Goal: Transaction & Acquisition: Purchase product/service

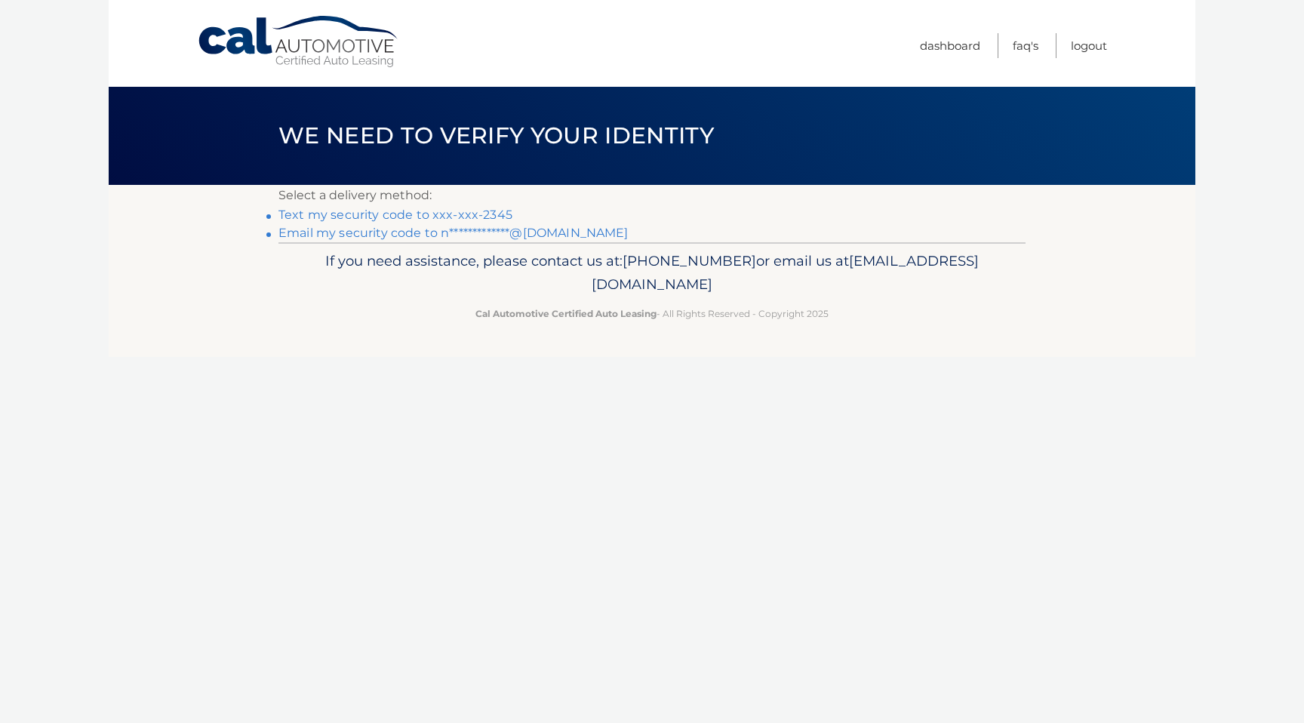
click at [476, 215] on link "Text my security code to xxx-xxx-2345" at bounding box center [395, 215] width 234 height 14
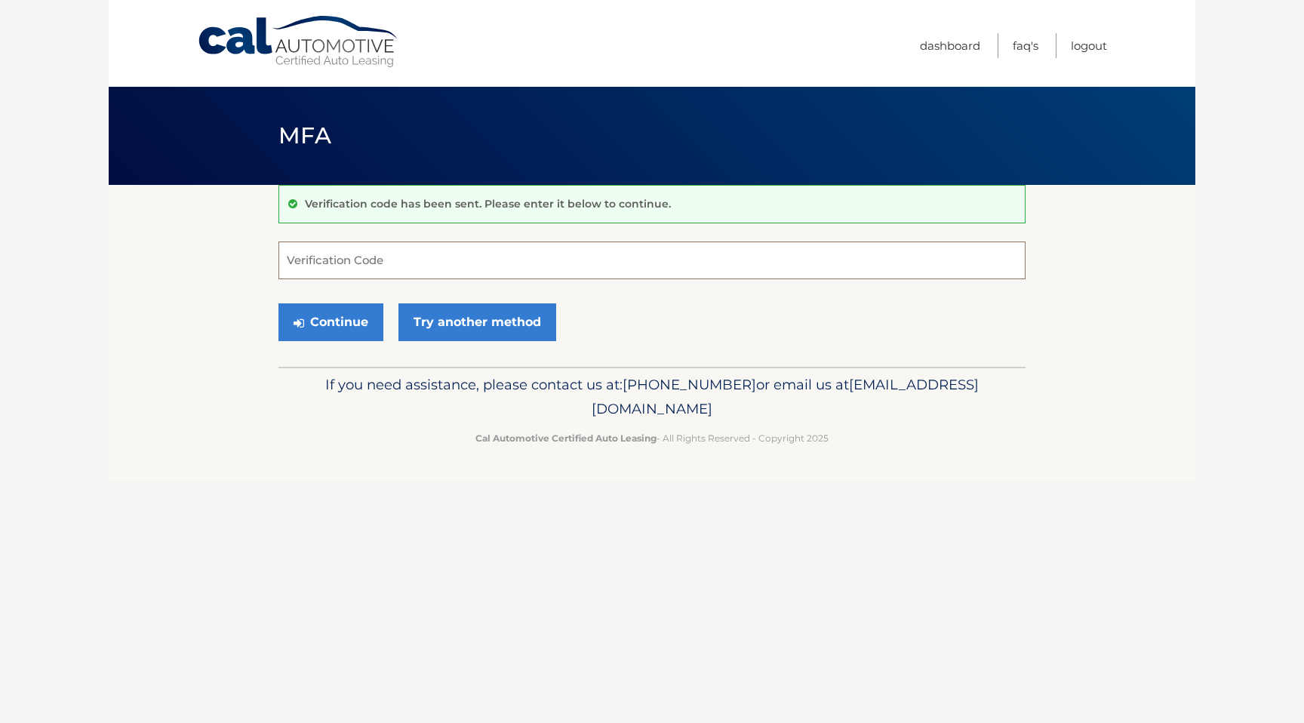
click at [408, 251] on input "Verification Code" at bounding box center [651, 260] width 747 height 38
type input "608329"
click at [345, 338] on button "Continue" at bounding box center [330, 322] width 105 height 38
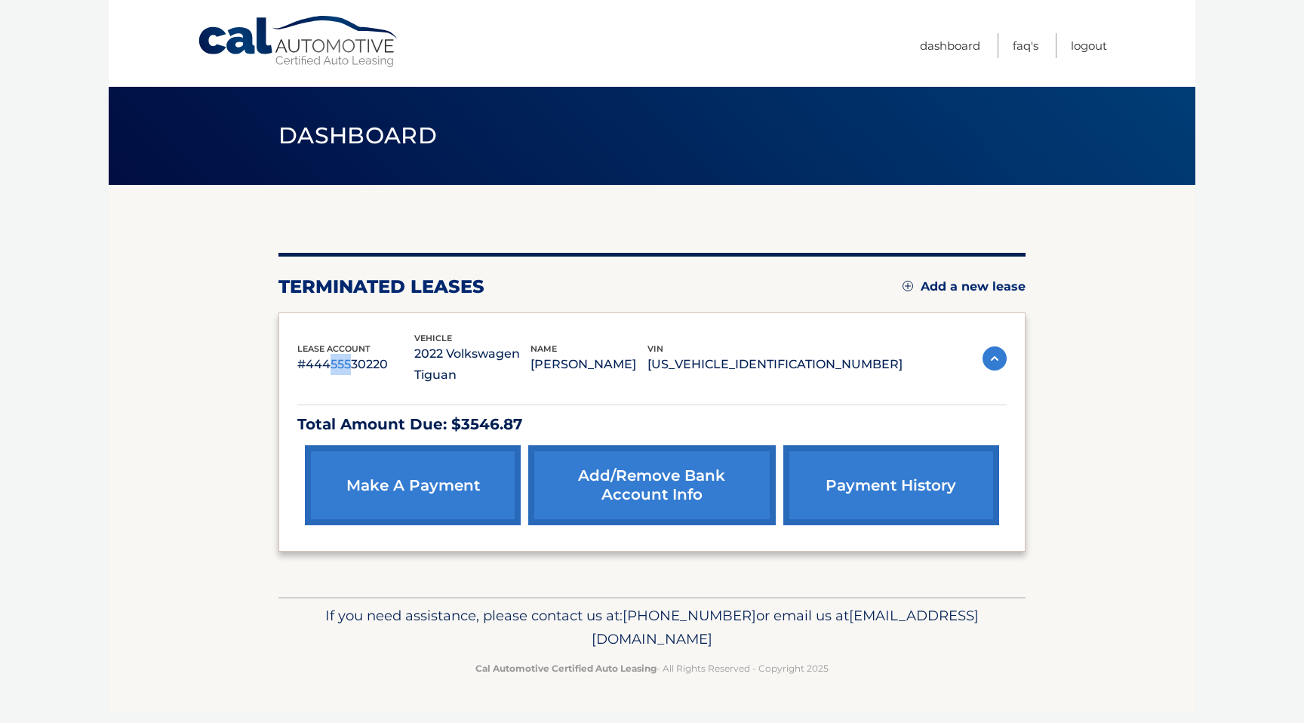
drag, startPoint x: 331, startPoint y: 367, endPoint x: 349, endPoint y: 371, distance: 18.7
click at [349, 371] on p "#44455530220" at bounding box center [355, 364] width 117 height 21
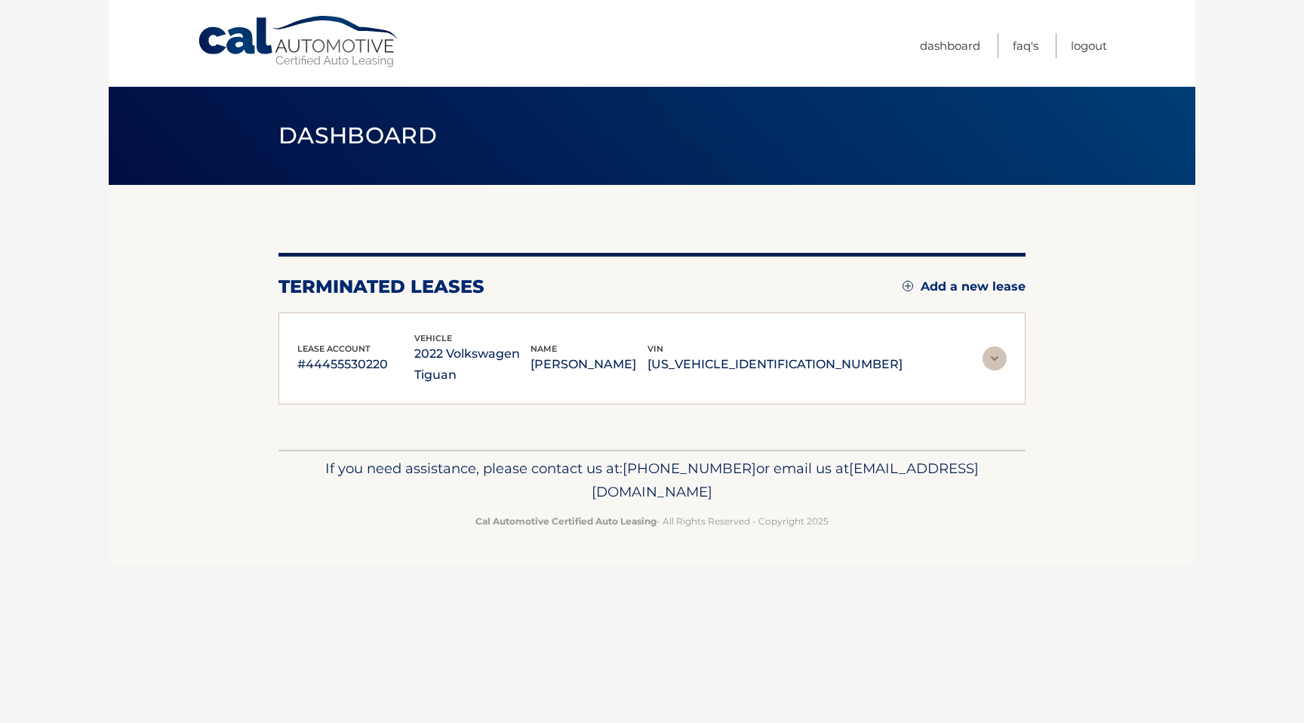
click at [483, 351] on p "2022 Volkswagen Tiguan" at bounding box center [472, 364] width 117 height 42
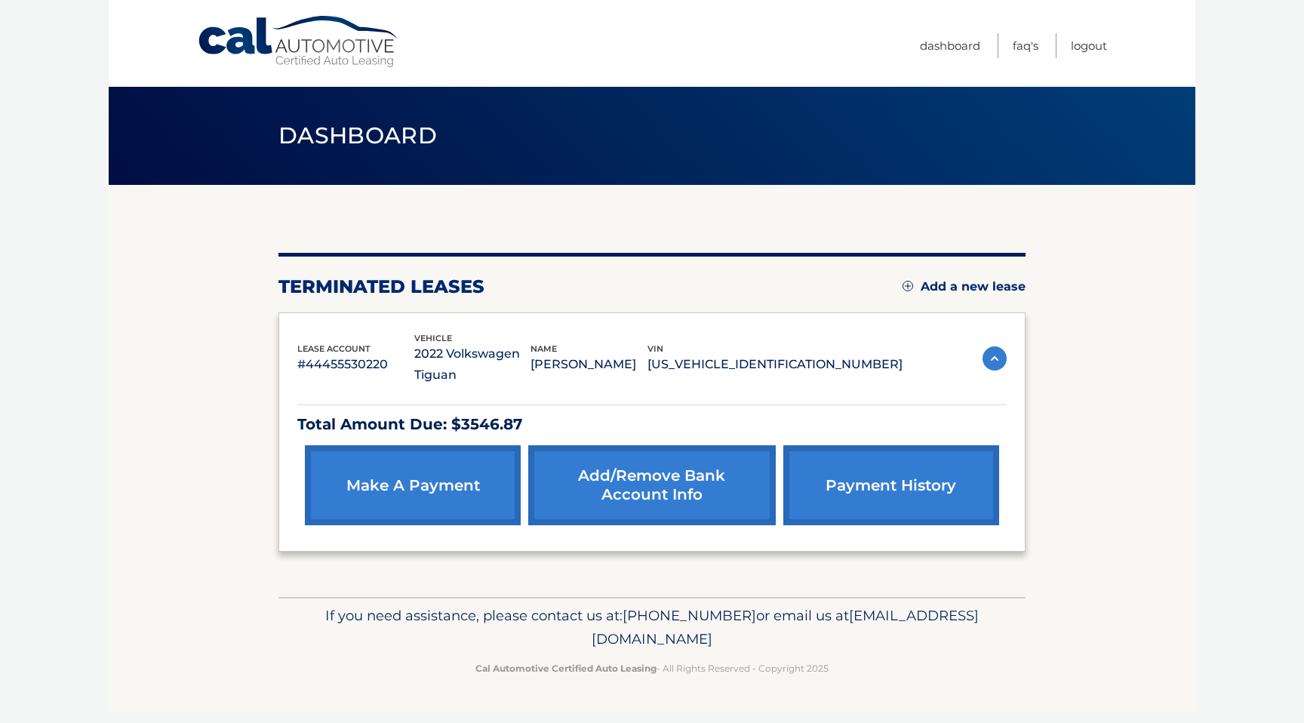
click at [471, 426] on p "Total Amount Due: $3546.87" at bounding box center [651, 424] width 709 height 26
click at [515, 426] on p "Total Amount Due: $3546.87" at bounding box center [651, 424] width 709 height 26
click at [491, 434] on p "Total Amount Due: $3546.87" at bounding box center [651, 424] width 709 height 26
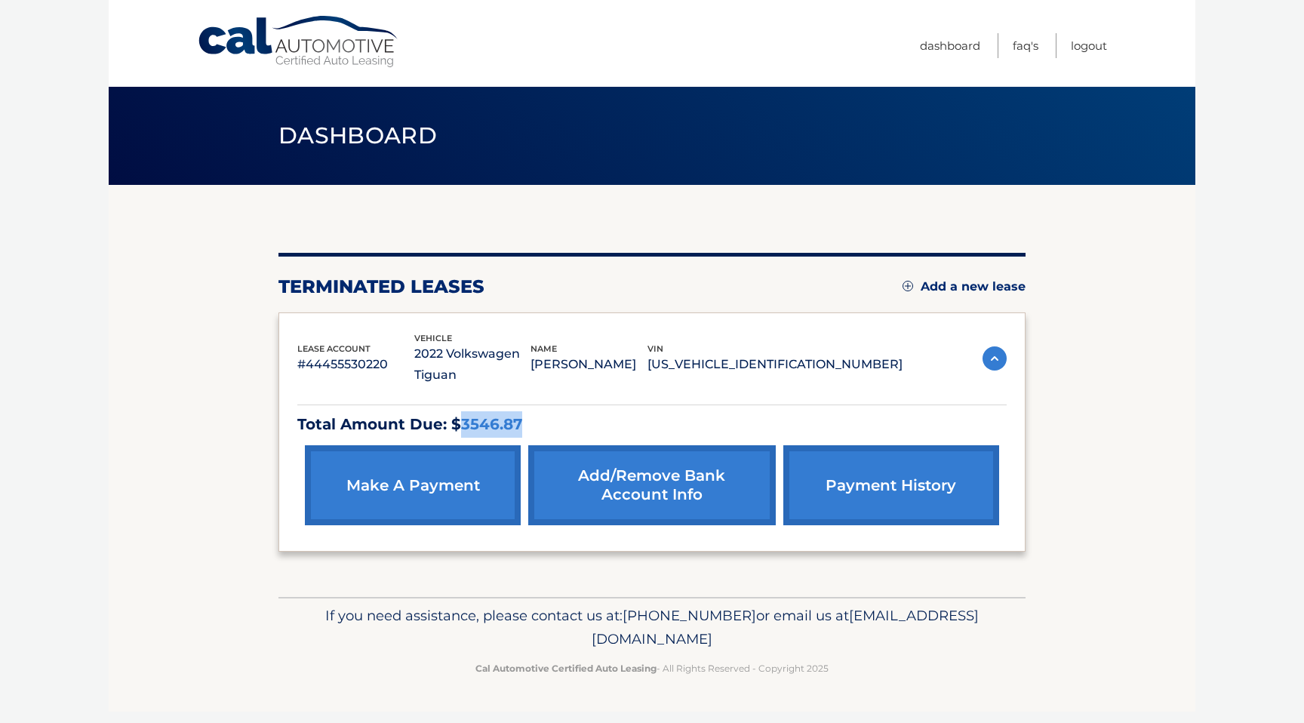
click at [491, 434] on p "Total Amount Due: $3546.87" at bounding box center [651, 424] width 709 height 26
click at [557, 425] on p "Total Amount Due: $3546.87" at bounding box center [651, 424] width 709 height 26
click at [488, 472] on link "make a payment" at bounding box center [413, 485] width 216 height 80
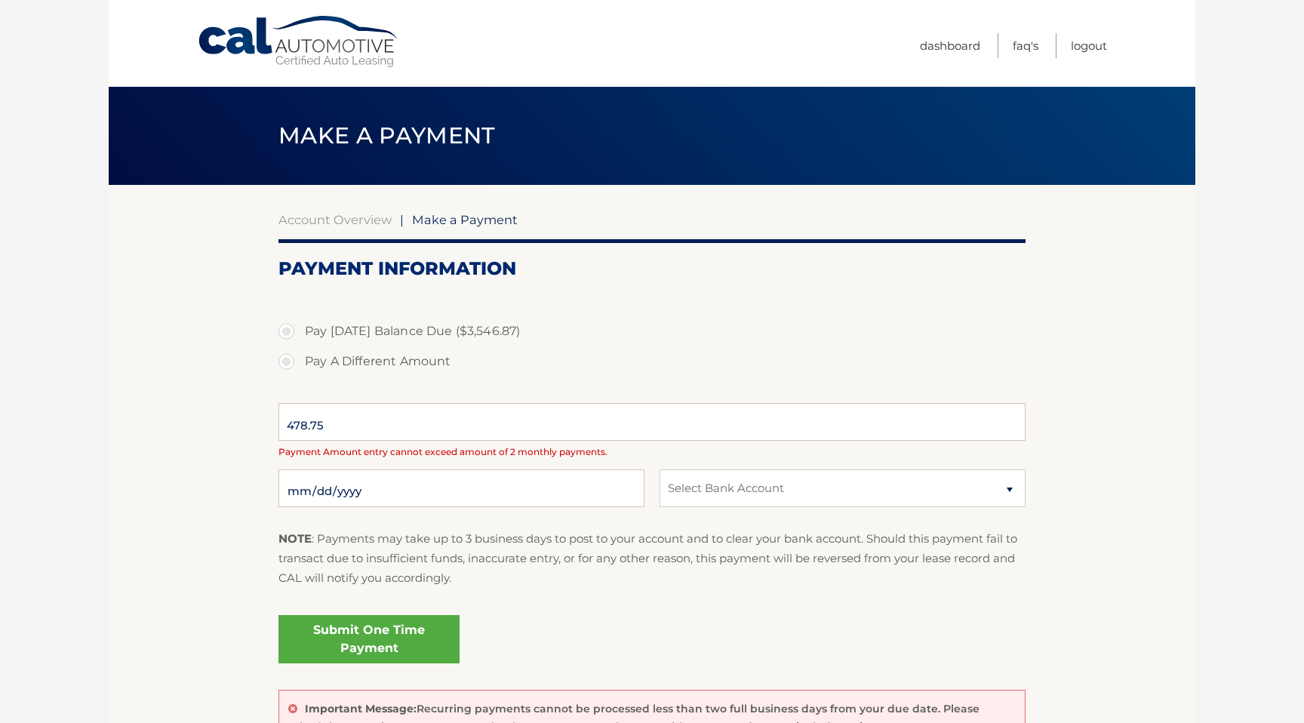
select select "YTEyNTYzYTEtNTE4MS00ZTE0LTgzMTItN2E1YjhmMDU3MzVh"
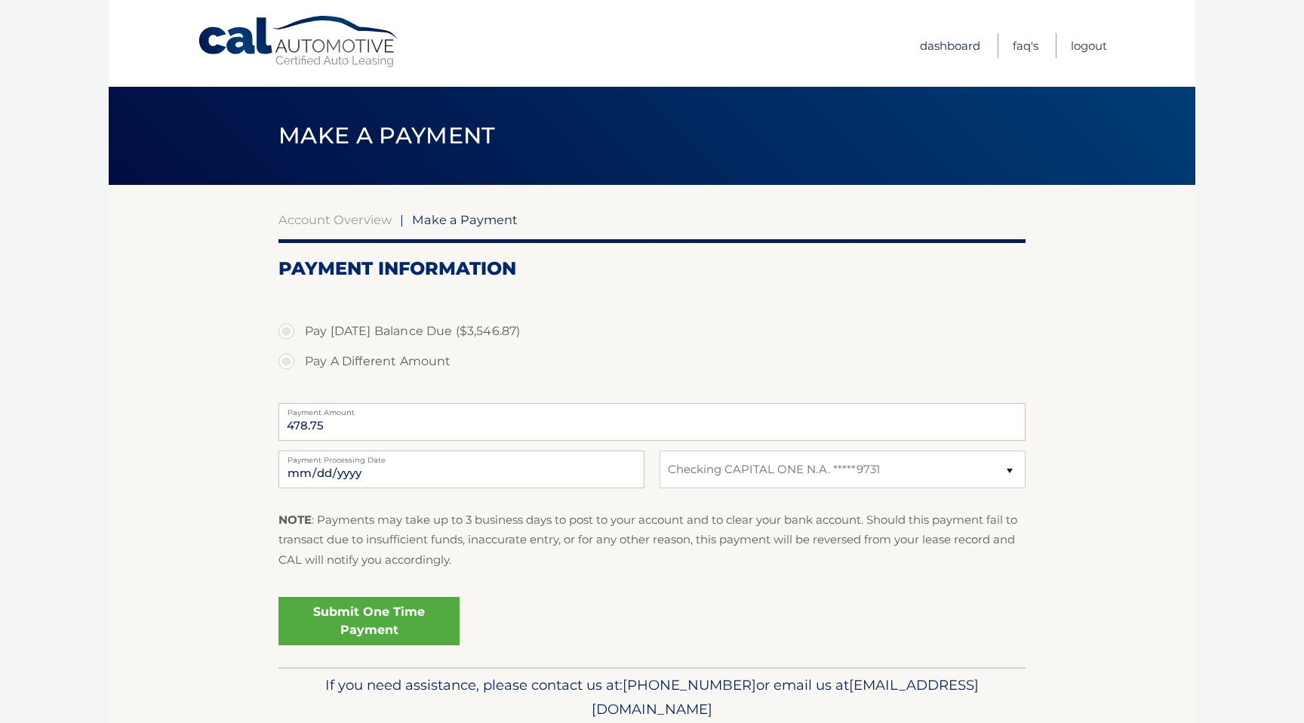
click at [946, 54] on link "Dashboard" at bounding box center [950, 45] width 60 height 25
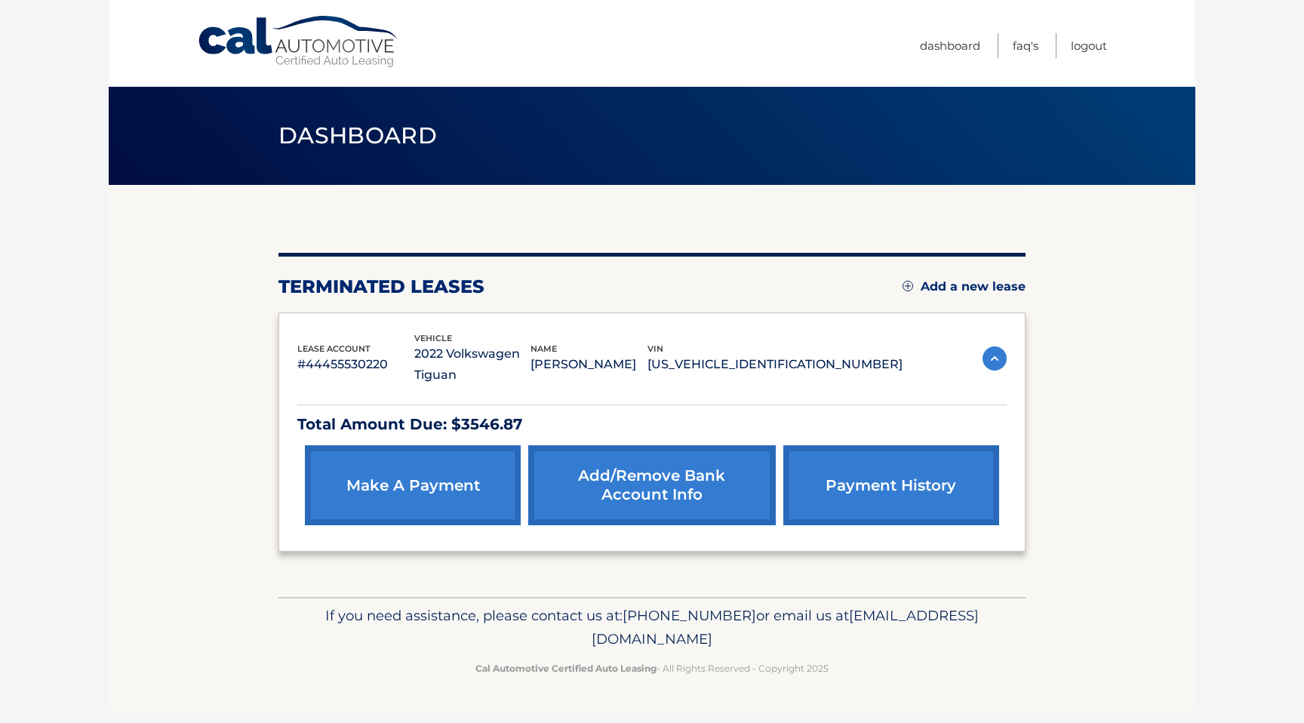
click at [991, 365] on img at bounding box center [995, 358] width 24 height 24
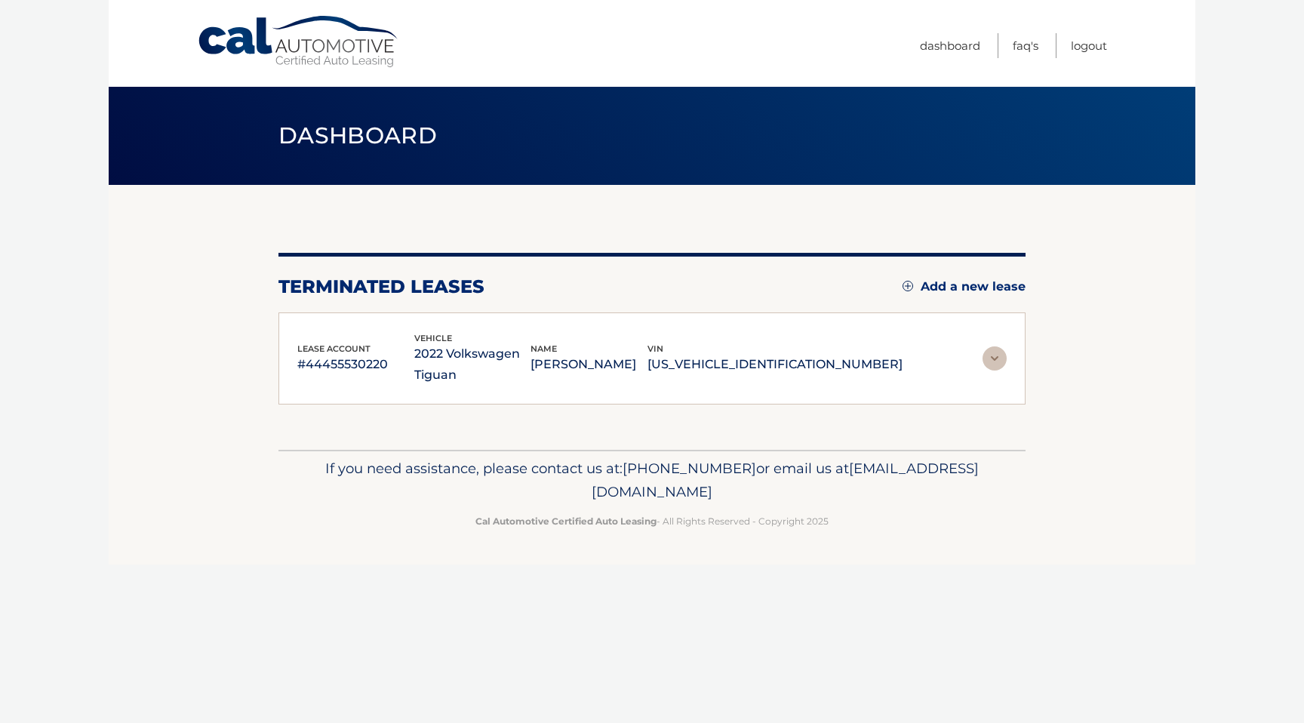
click at [991, 365] on img at bounding box center [995, 358] width 24 height 24
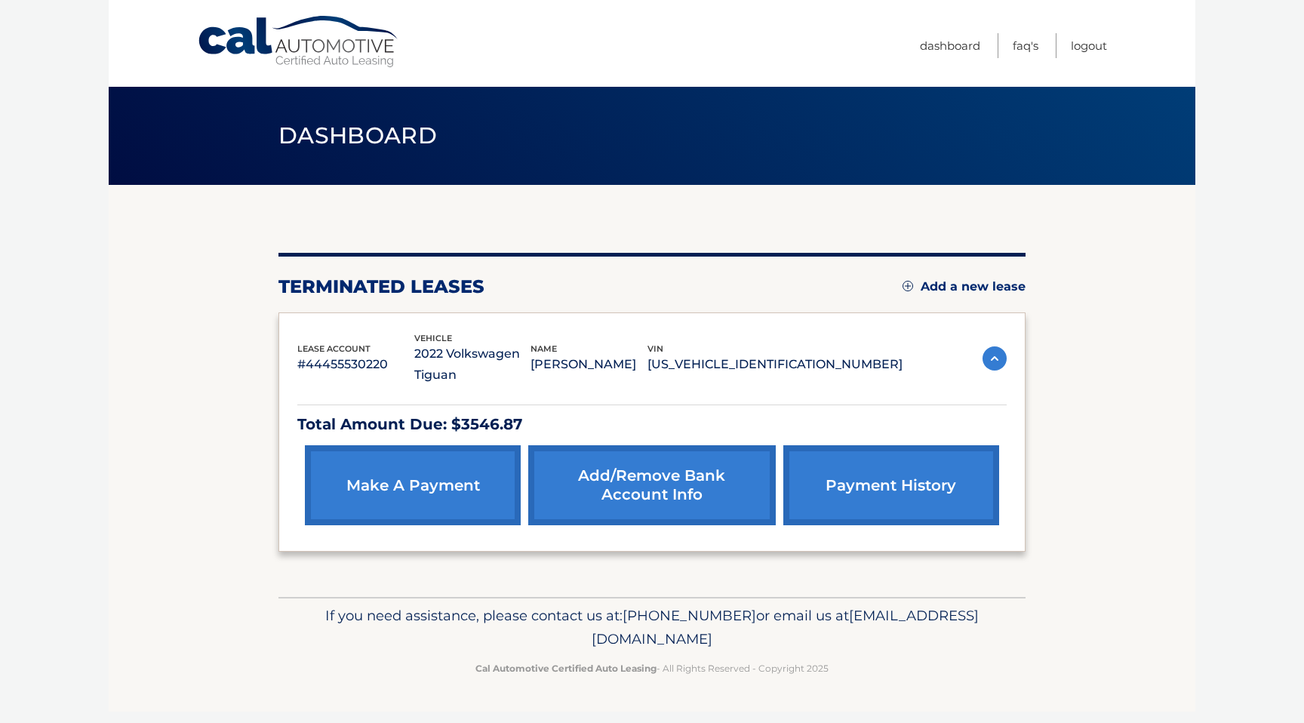
click at [648, 368] on p "[PERSON_NAME]" at bounding box center [589, 364] width 117 height 21
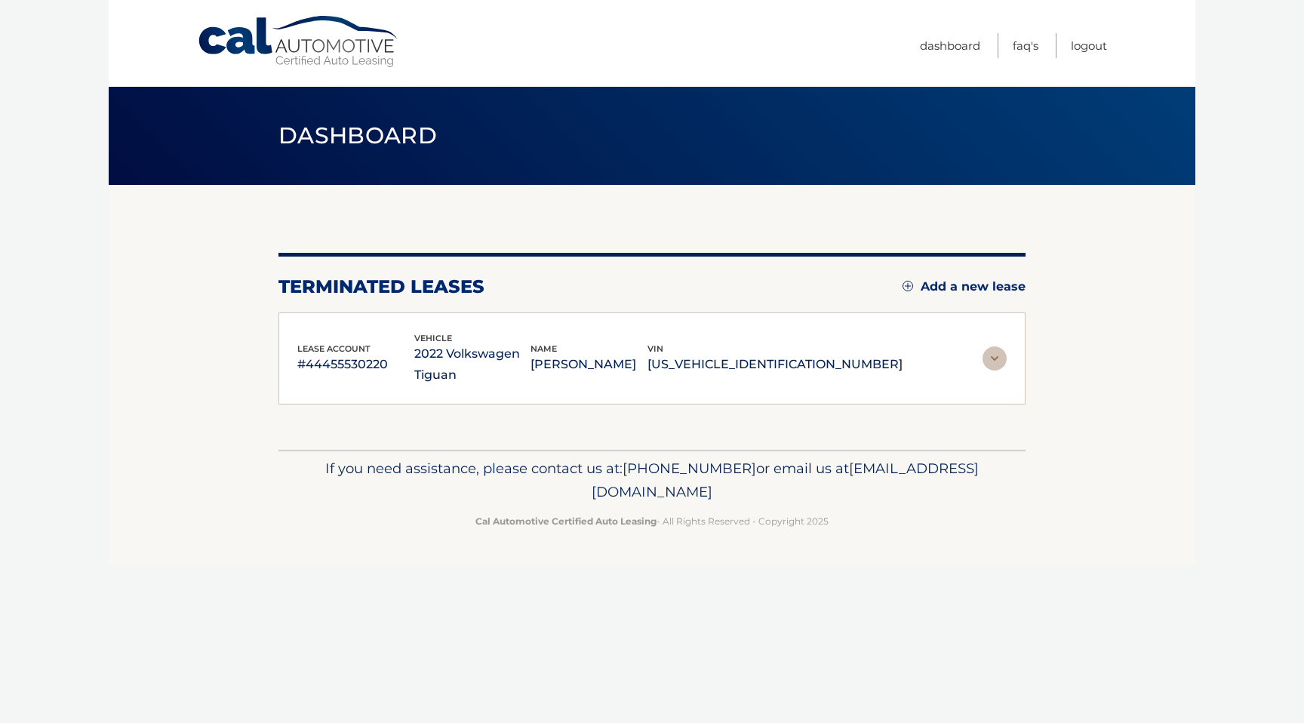
click at [531, 369] on p "2022 Volkswagen Tiguan" at bounding box center [472, 364] width 117 height 42
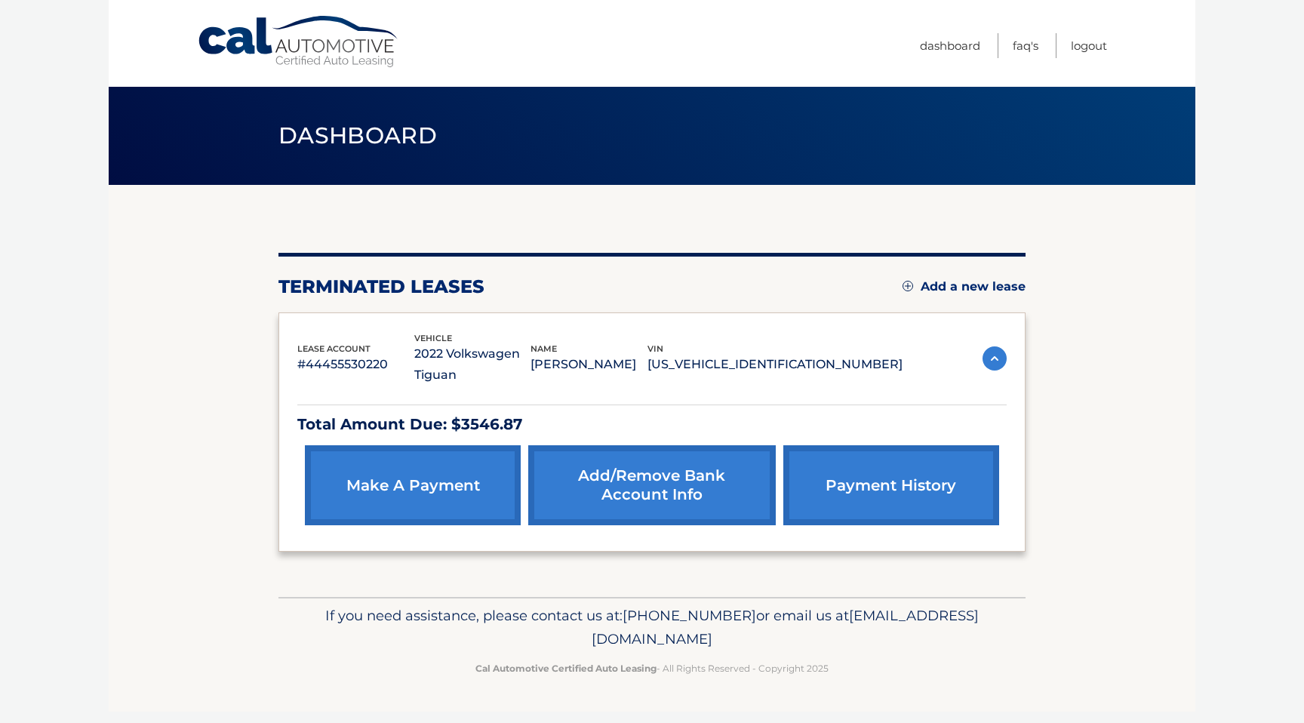
click at [793, 364] on p "[US_VEHICLE_IDENTIFICATION_NUMBER]" at bounding box center [775, 364] width 255 height 21
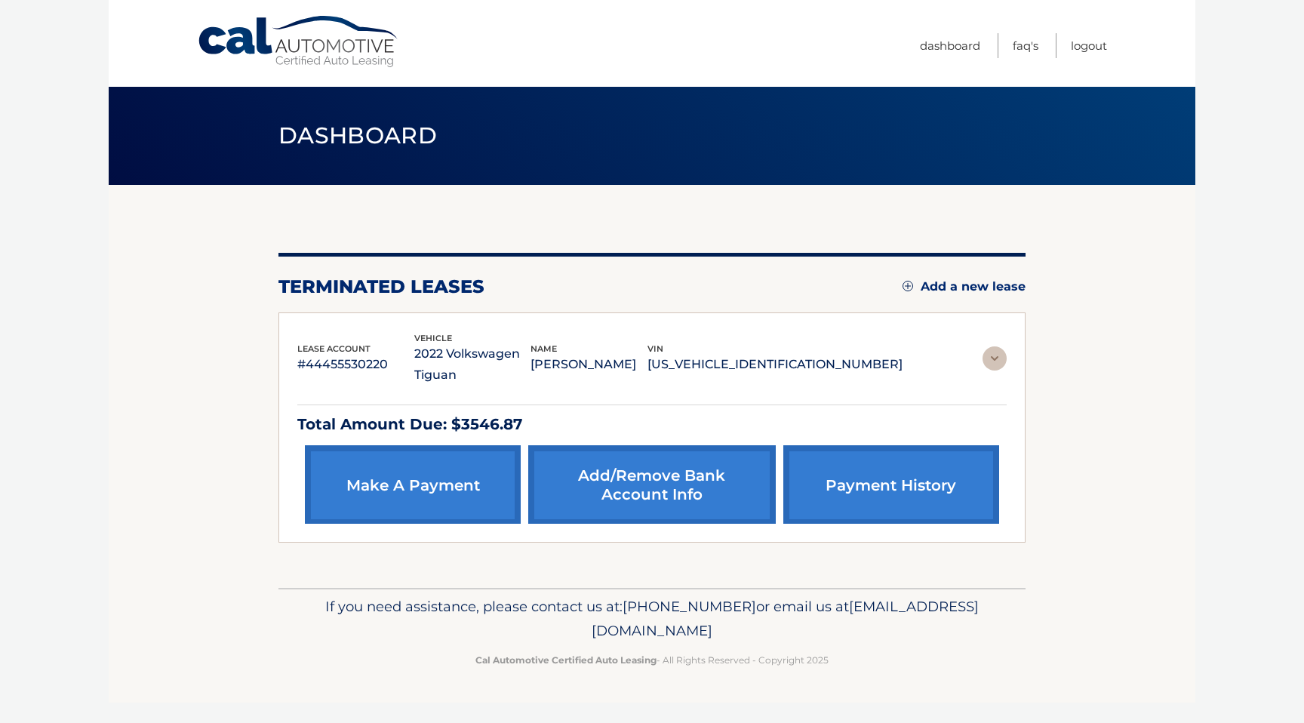
click at [793, 364] on p "[US_VEHICLE_IDENTIFICATION_NUMBER]" at bounding box center [775, 364] width 255 height 21
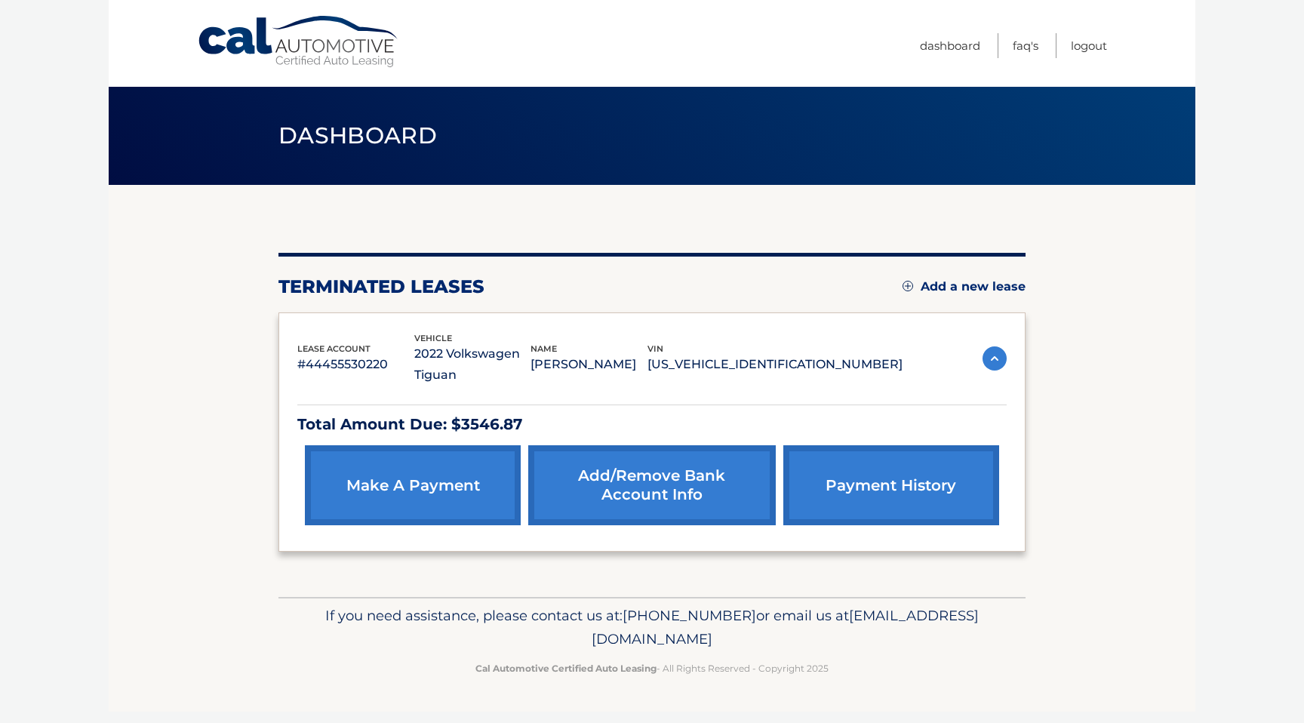
click at [648, 371] on p "[PERSON_NAME]" at bounding box center [589, 364] width 117 height 21
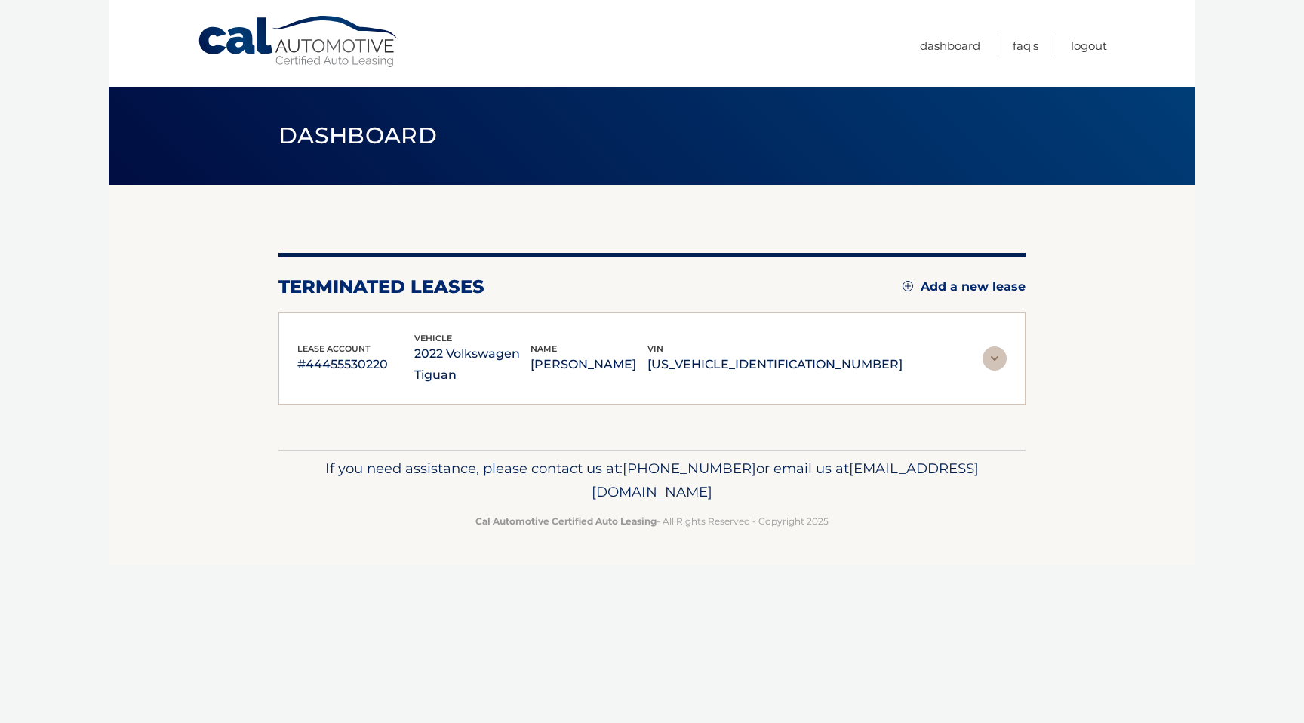
click at [648, 371] on p "[PERSON_NAME]" at bounding box center [589, 364] width 117 height 21
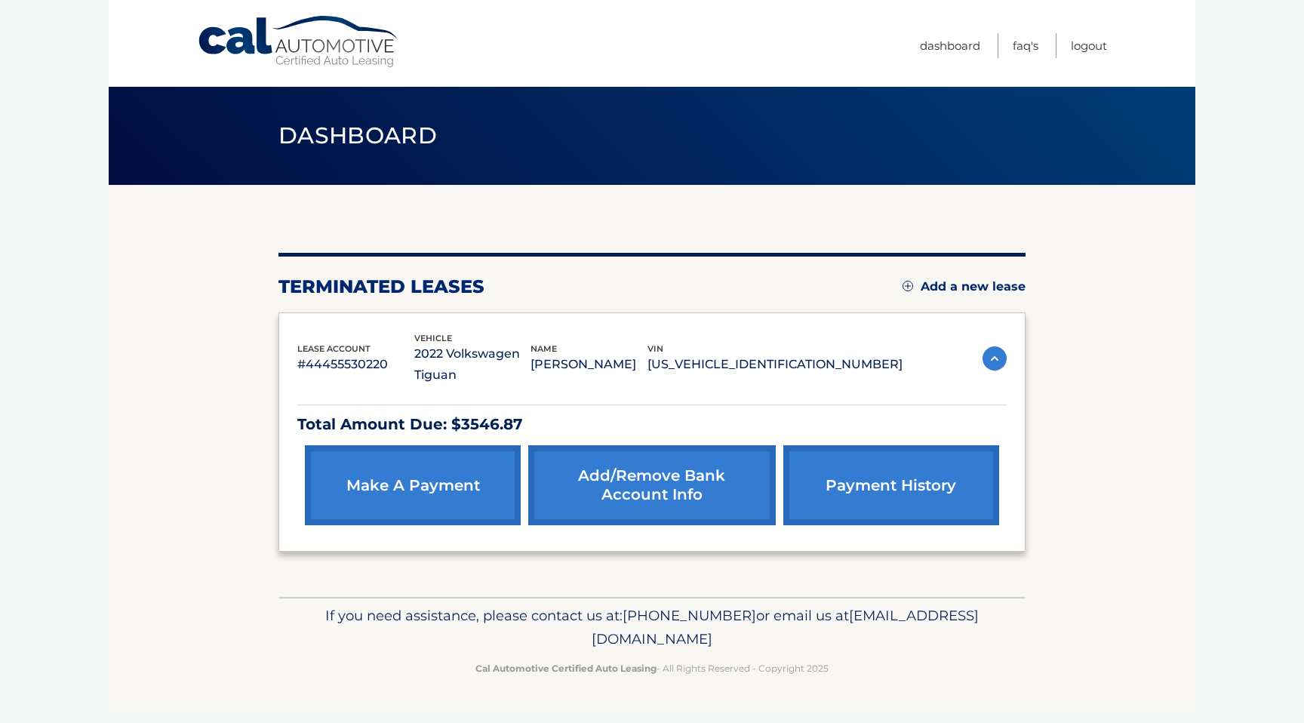
click at [1002, 365] on img at bounding box center [995, 358] width 24 height 24
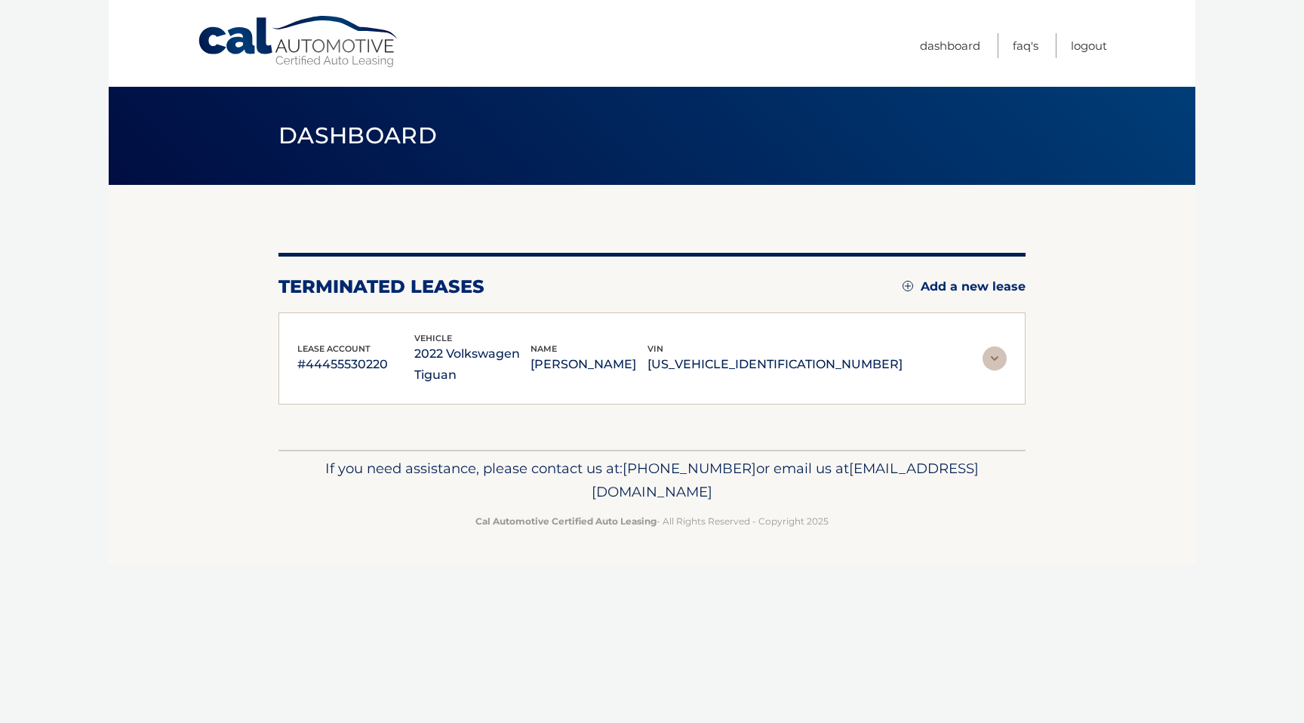
click at [1002, 365] on img at bounding box center [995, 358] width 24 height 24
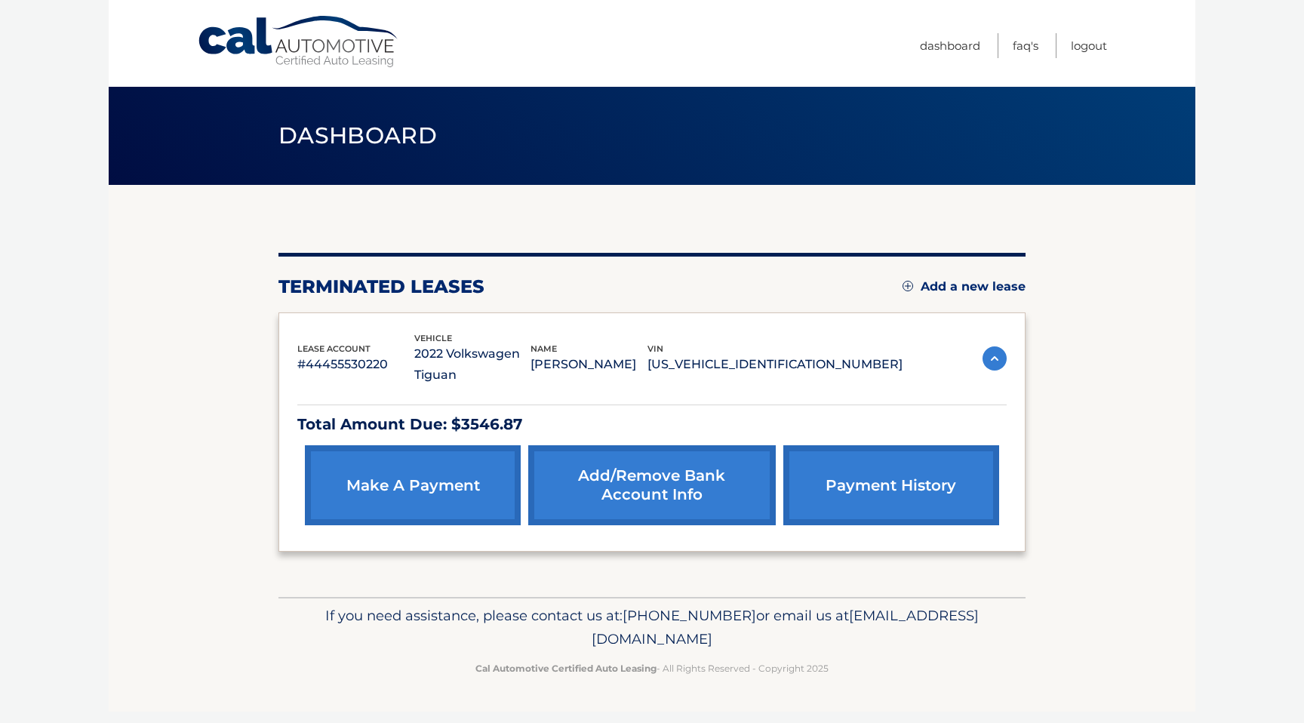
click at [414, 288] on h2 "terminated leases" at bounding box center [381, 286] width 206 height 23
click at [435, 288] on h2 "terminated leases" at bounding box center [381, 286] width 206 height 23
